Goal: Task Accomplishment & Management: Manage account settings

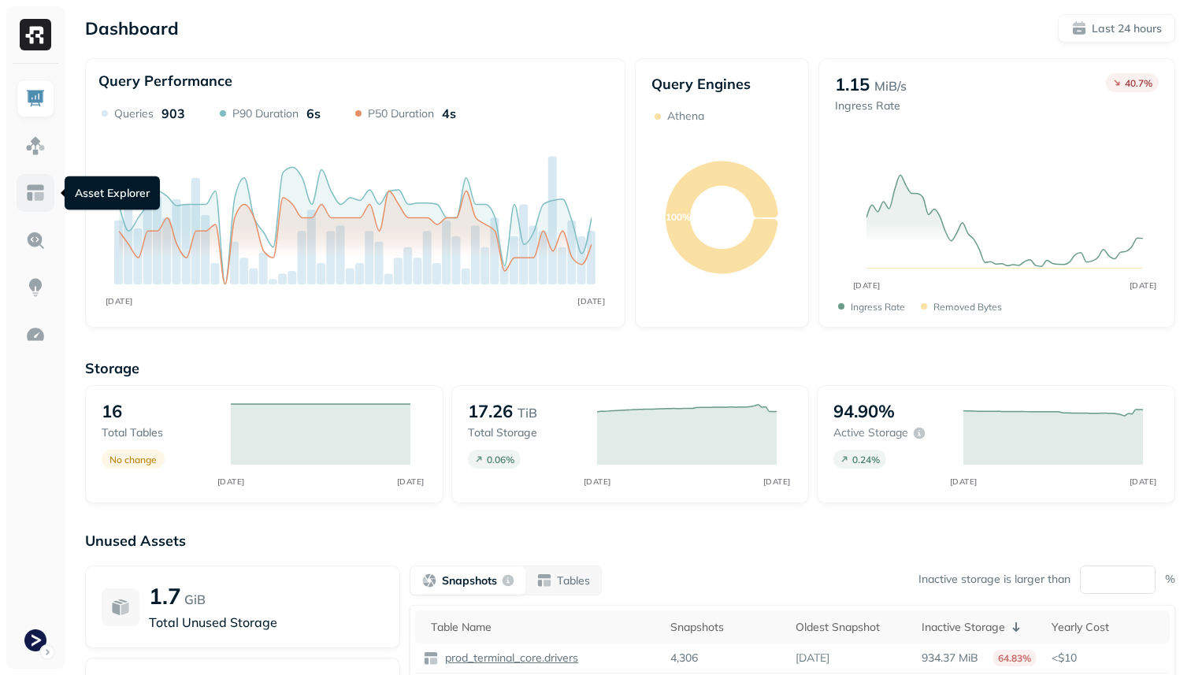
click at [22, 188] on link at bounding box center [36, 193] width 38 height 38
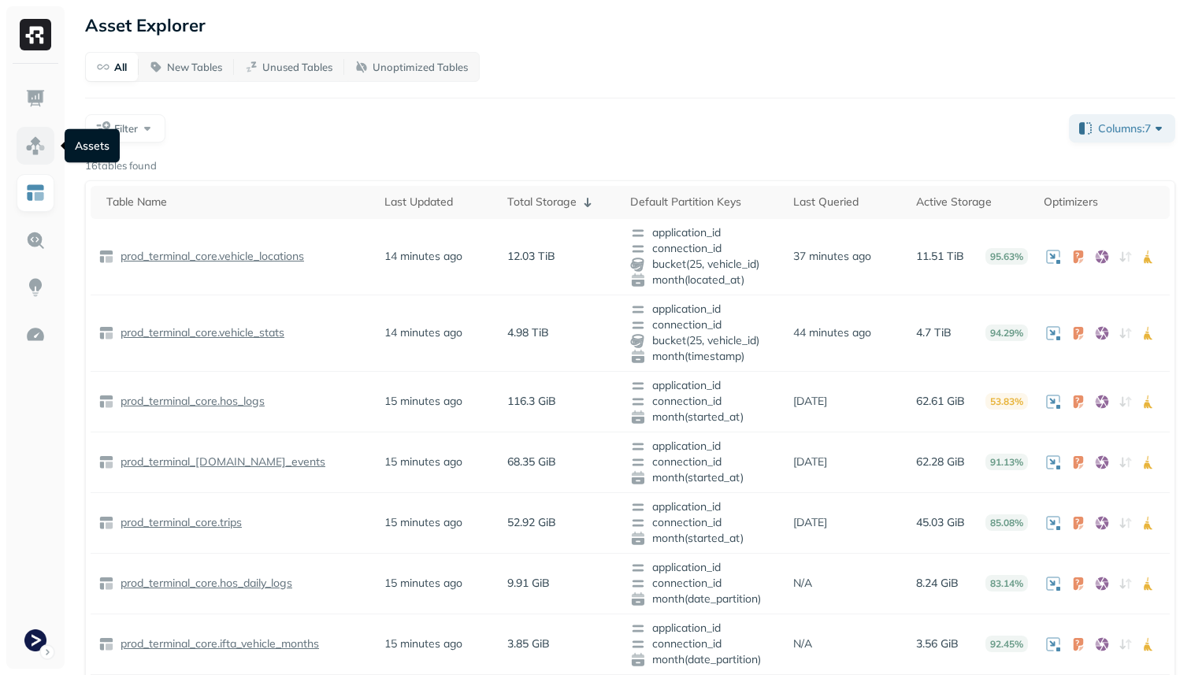
click at [26, 146] on img at bounding box center [35, 146] width 20 height 20
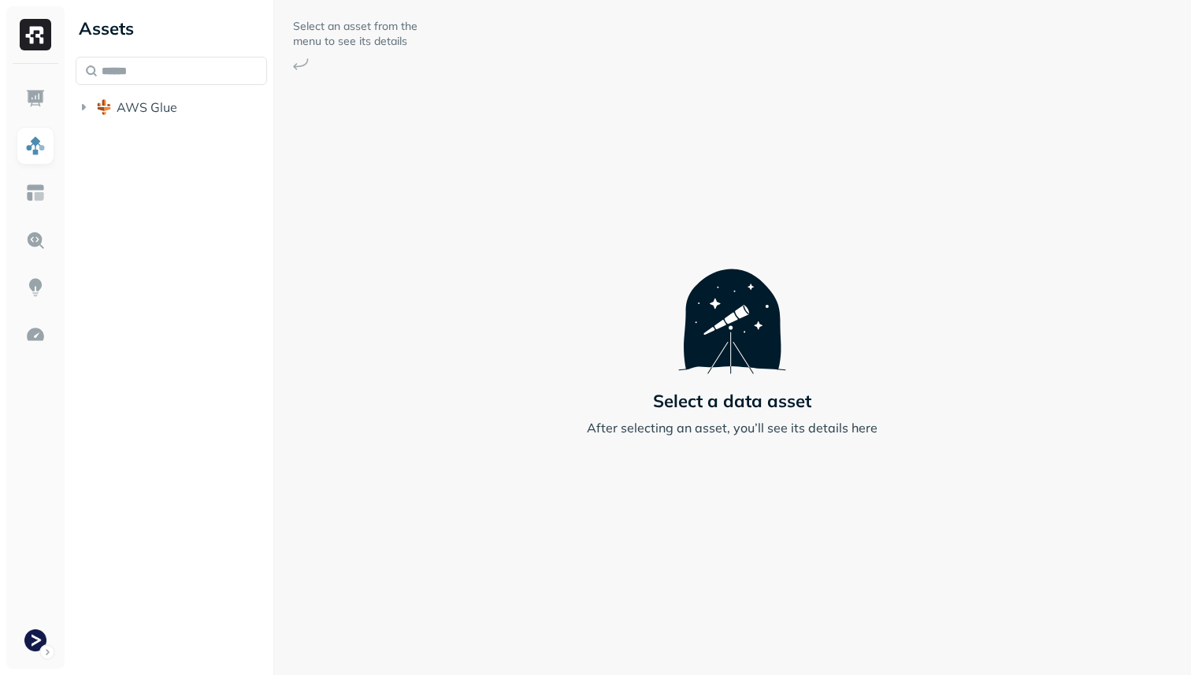
click at [131, 121] on li "AWS Glue" at bounding box center [171, 109] width 191 height 28
click at [107, 110] on div "Dashboard Dashboard" at bounding box center [105, 99] width 80 height 34
click at [186, 108] on button "AWS Glue" at bounding box center [171, 107] width 191 height 25
click at [180, 136] on span "prod_terminal_core" at bounding box center [189, 137] width 114 height 16
click at [185, 165] on p "( 14 )" at bounding box center [182, 167] width 24 height 16
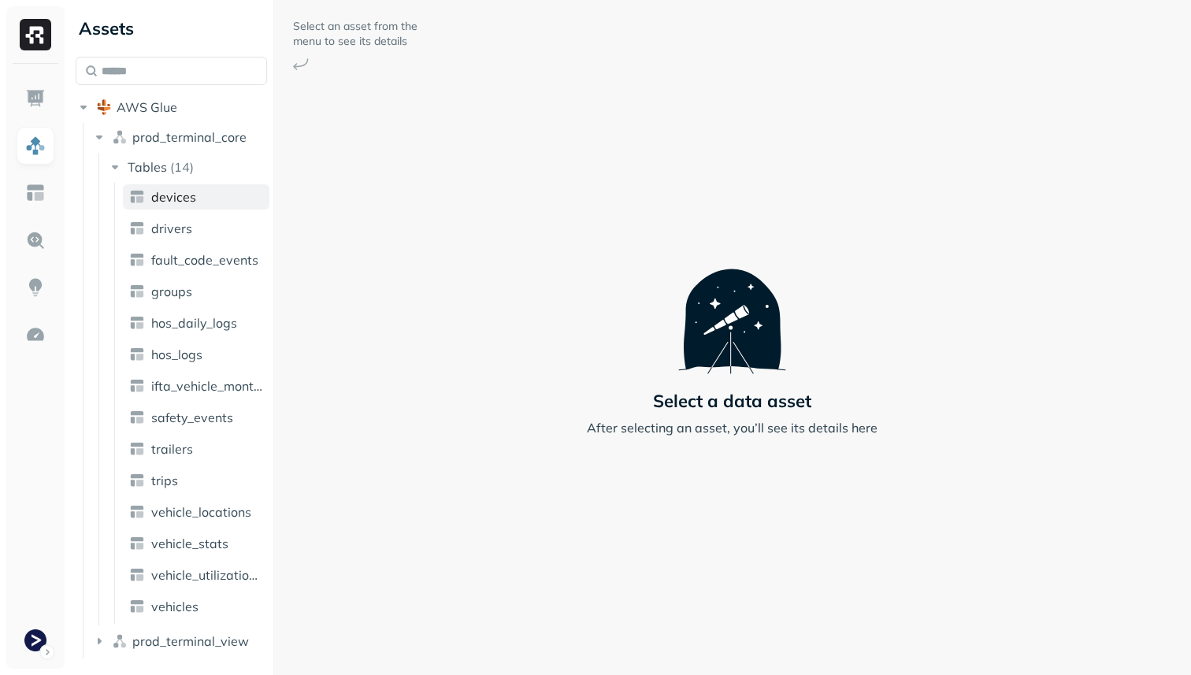
click at [195, 198] on link "devices" at bounding box center [196, 196] width 147 height 25
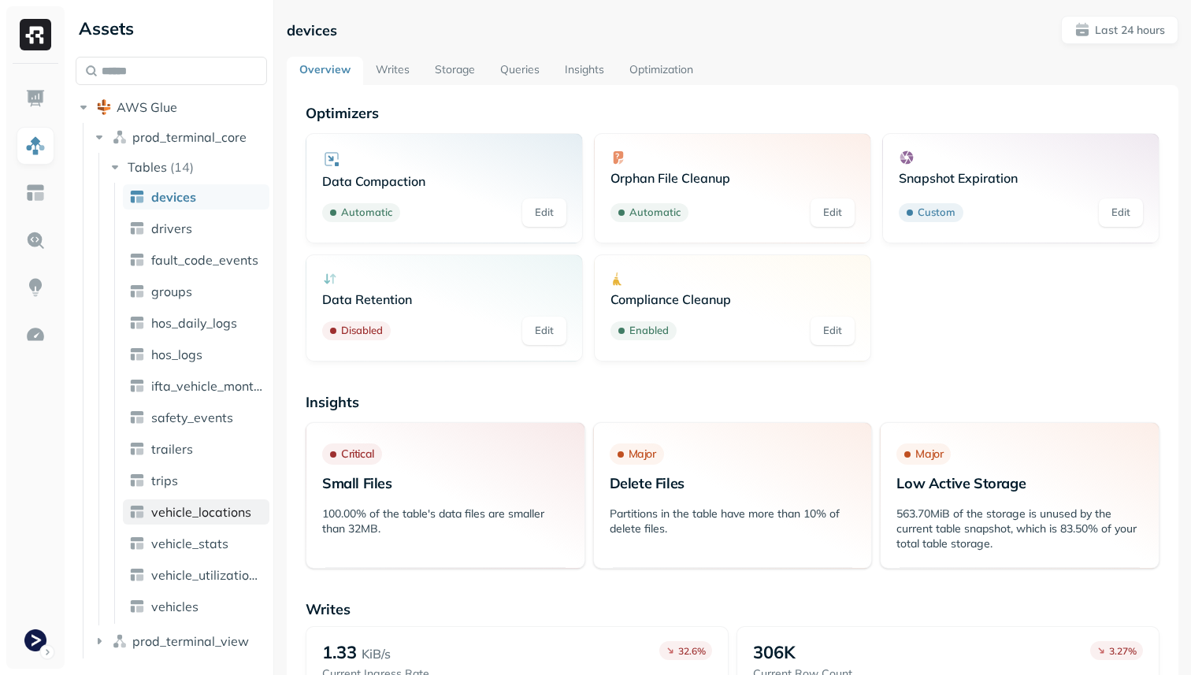
click at [209, 503] on link "vehicle_locations" at bounding box center [196, 512] width 147 height 25
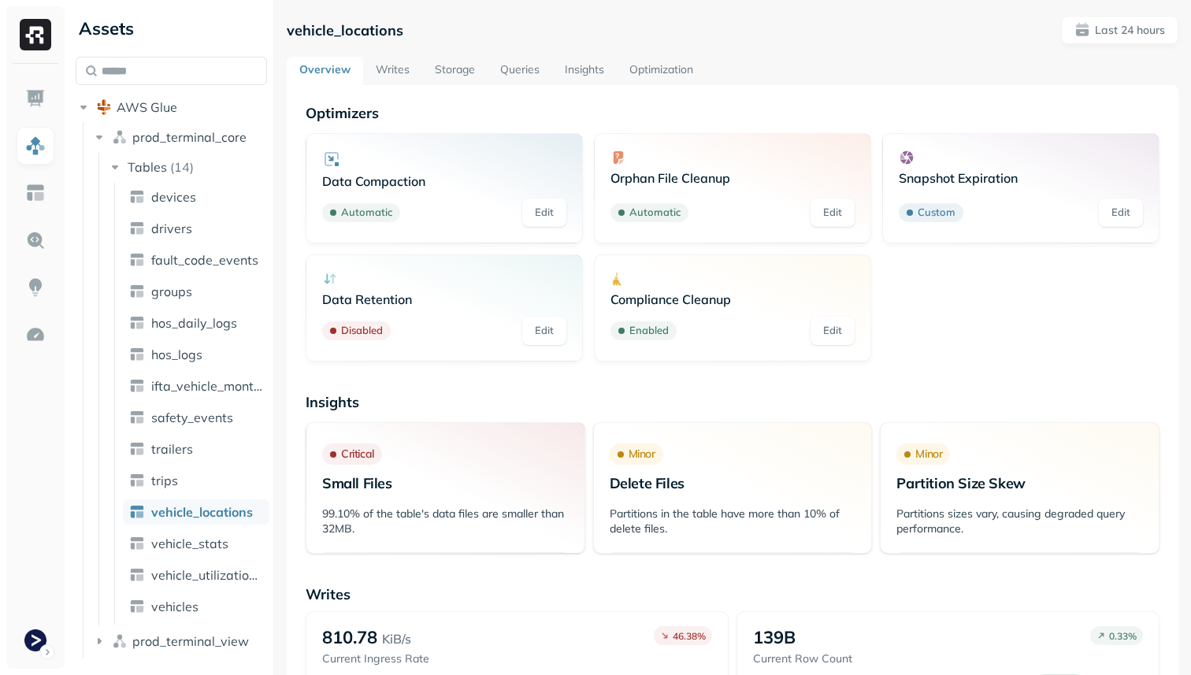
click at [981, 177] on p "Snapshot Expiration" at bounding box center [1021, 178] width 244 height 16
click at [934, 202] on div "Custom Edit" at bounding box center [1021, 213] width 244 height 28
click at [1105, 205] on link "Edit" at bounding box center [1121, 213] width 44 height 28
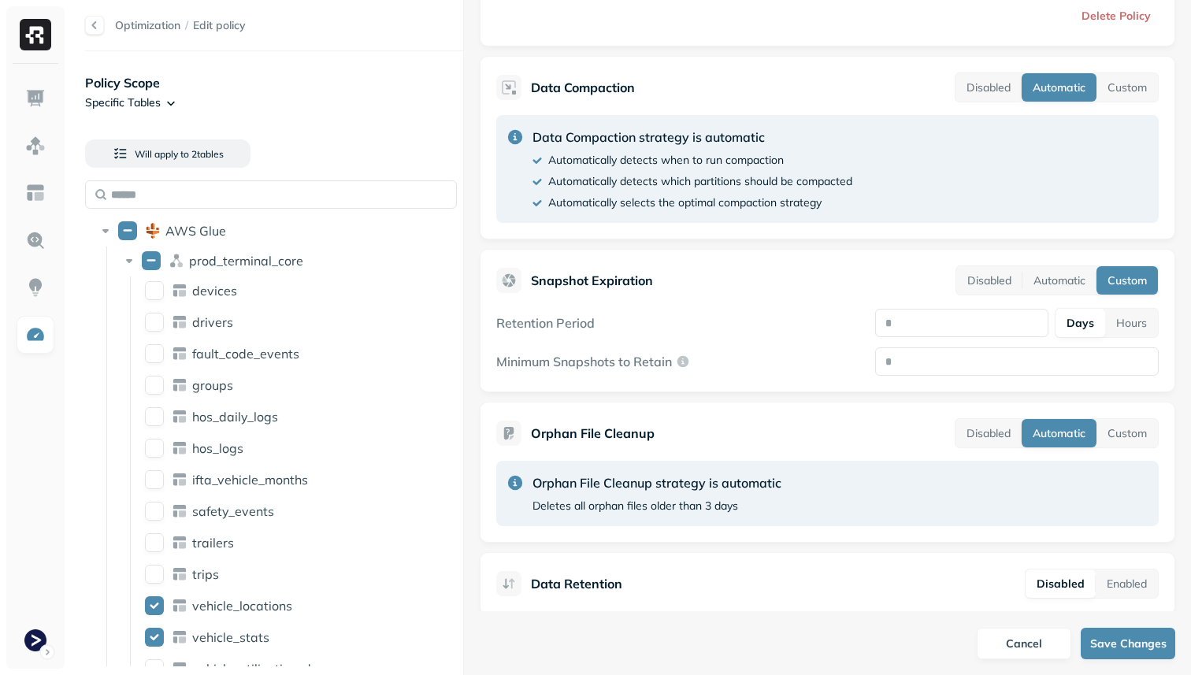
scroll to position [311, 0]
